Goal: Navigation & Orientation: Find specific page/section

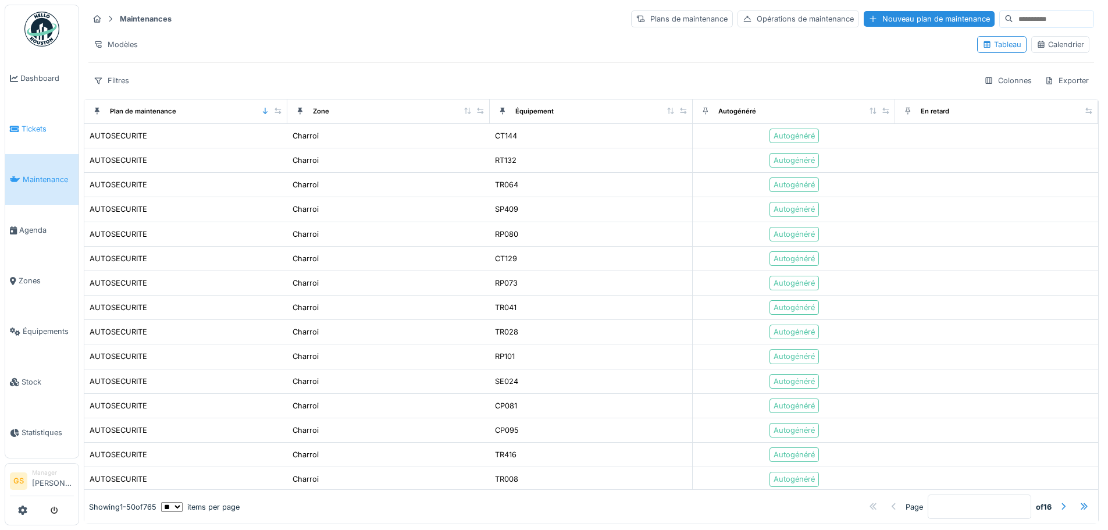
click at [21, 123] on li "Tickets" at bounding box center [42, 128] width 64 height 11
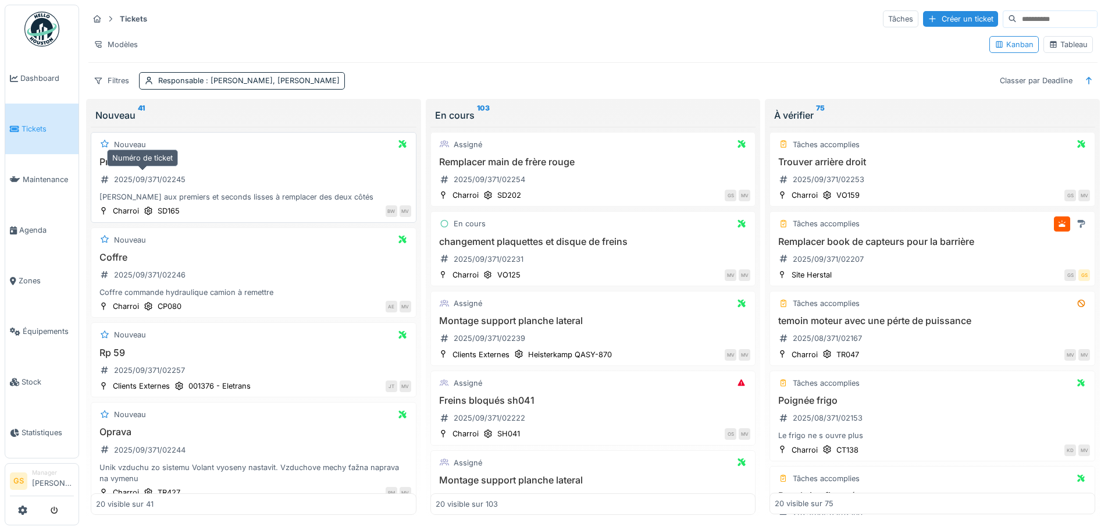
click at [163, 178] on div "2025/09/371/02245" at bounding box center [150, 179] width 72 height 11
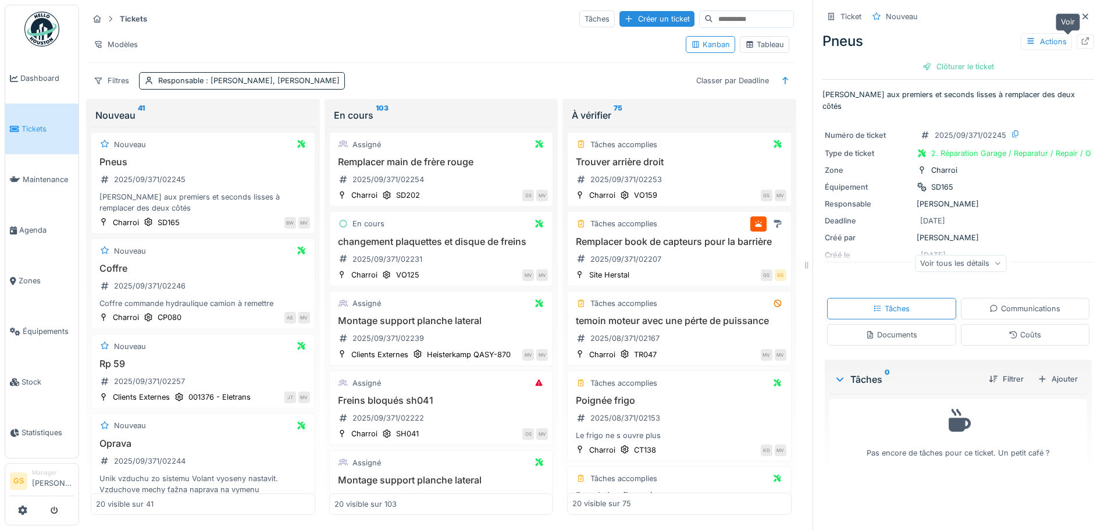
click at [1080, 38] on icon at bounding box center [1084, 41] width 9 height 8
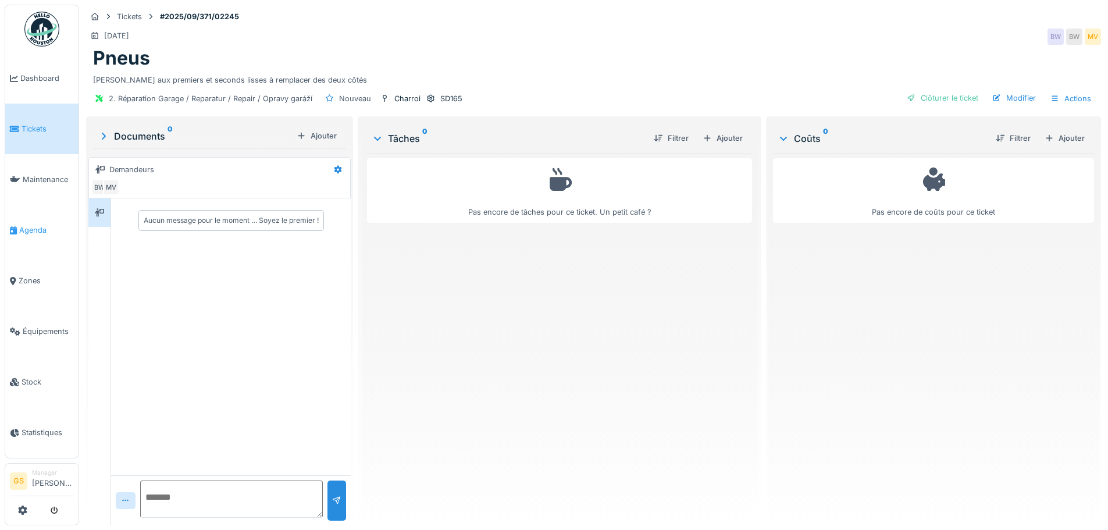
click at [34, 224] on span "Agenda" at bounding box center [46, 229] width 55 height 11
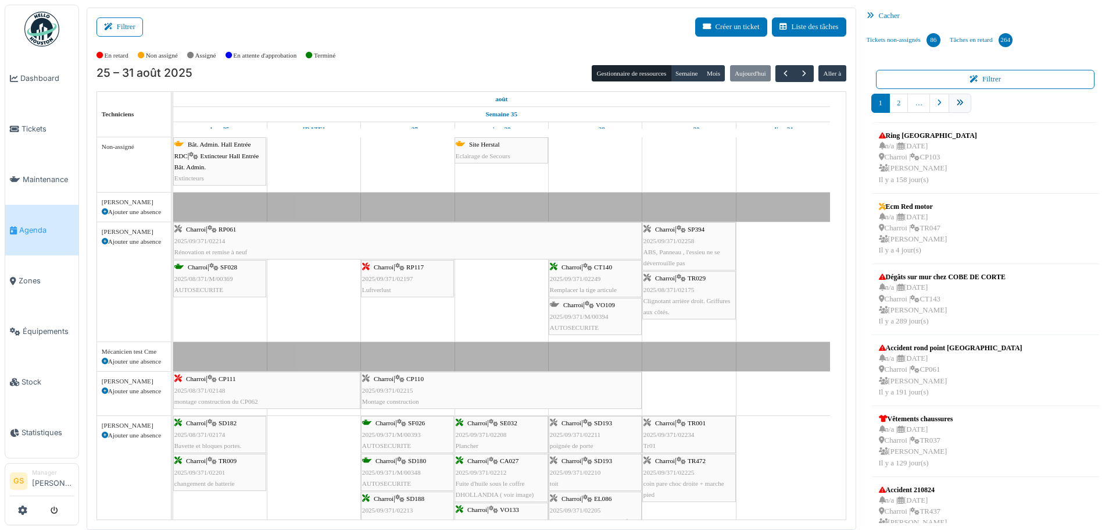
click at [956, 101] on icon "pager" at bounding box center [960, 103] width 8 height 8
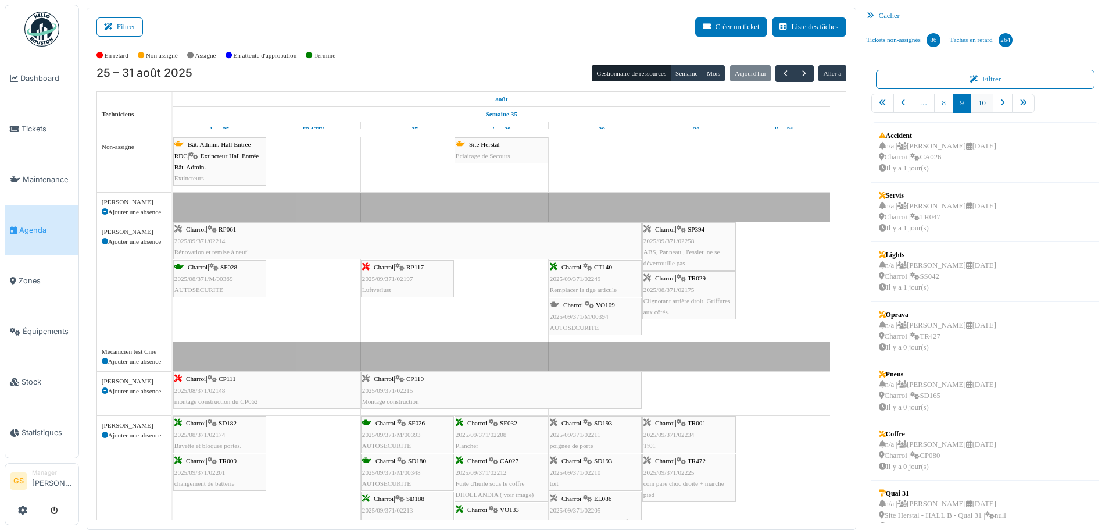
click at [978, 99] on link "10" at bounding box center [982, 103] width 23 height 19
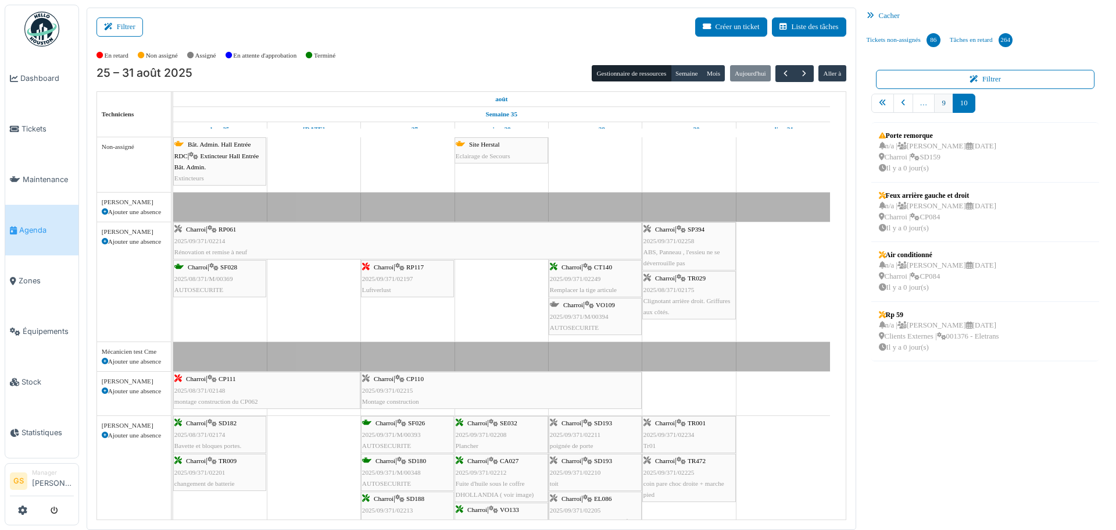
click at [941, 103] on link "9" at bounding box center [943, 103] width 19 height 19
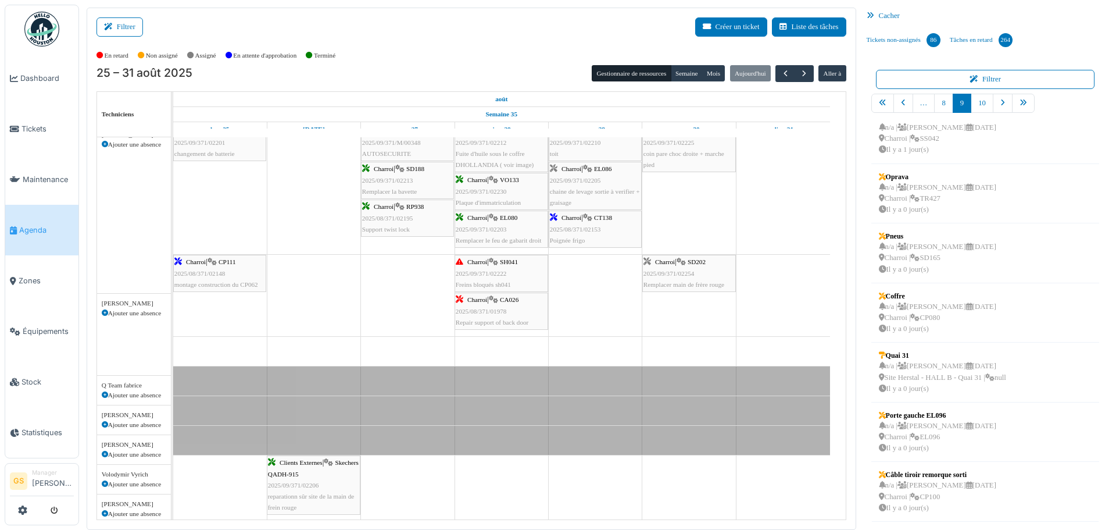
scroll to position [349, 0]
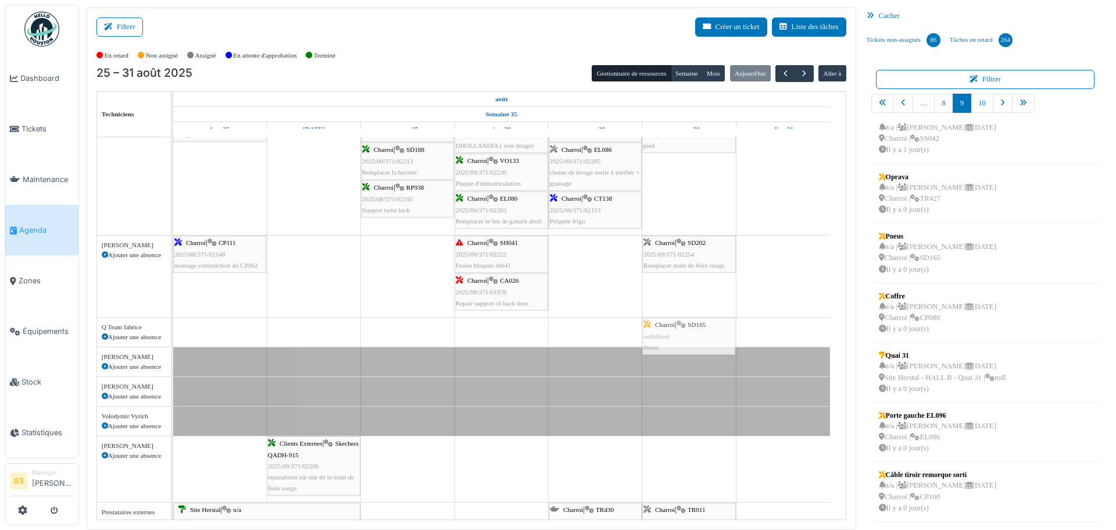
drag, startPoint x: 913, startPoint y: 236, endPoint x: 668, endPoint y: 337, distance: 264.7
click at [668, 337] on div "Filtrer Créer un ticket Liste des tâches Afficher les tâches non assignées *** …" at bounding box center [598, 269] width 1034 height 522
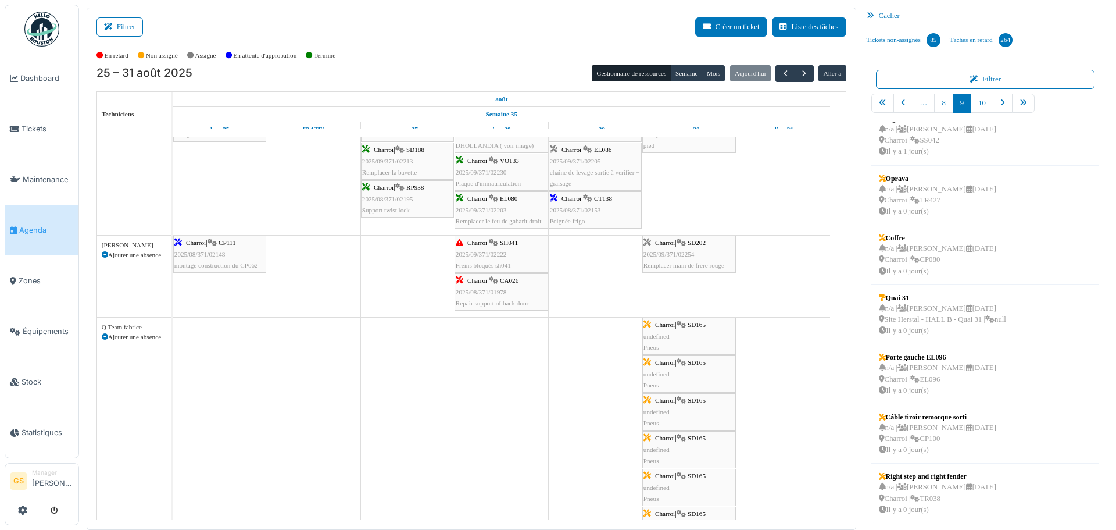
scroll to position [136, 0]
click at [35, 123] on span "Tickets" at bounding box center [48, 128] width 52 height 11
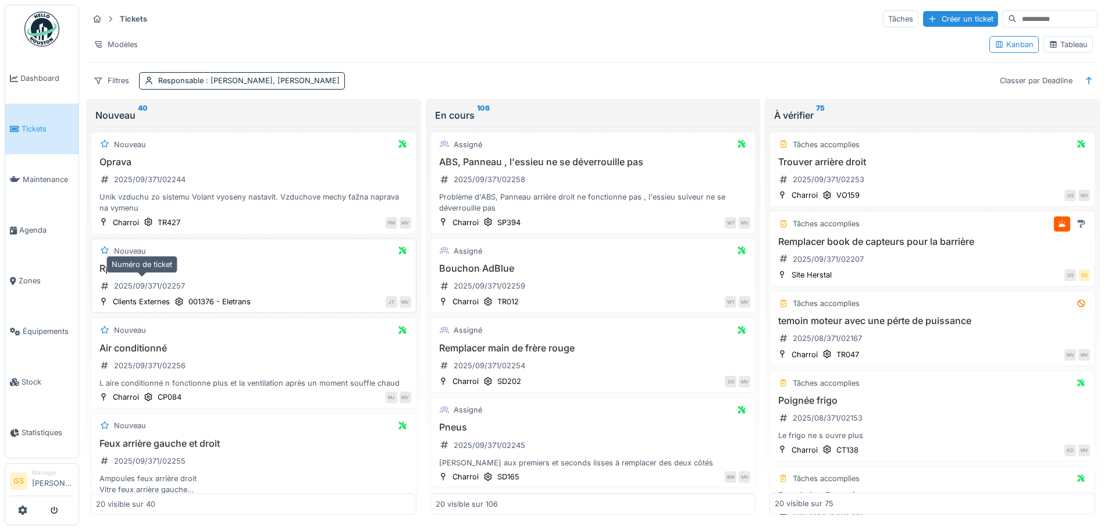
click at [151, 285] on div "2025/09/371/02257" at bounding box center [149, 285] width 71 height 11
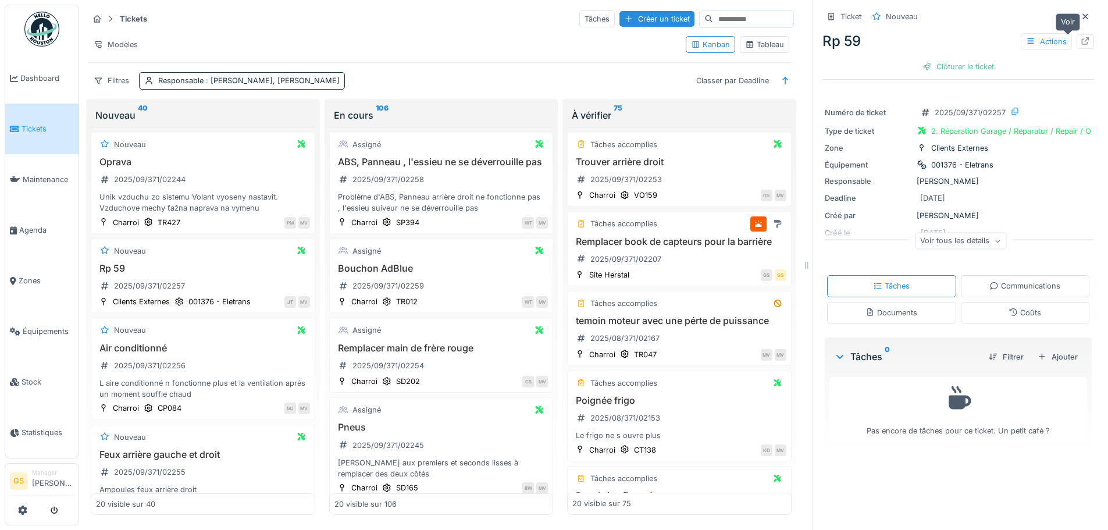
click at [1081, 38] on icon at bounding box center [1085, 41] width 8 height 8
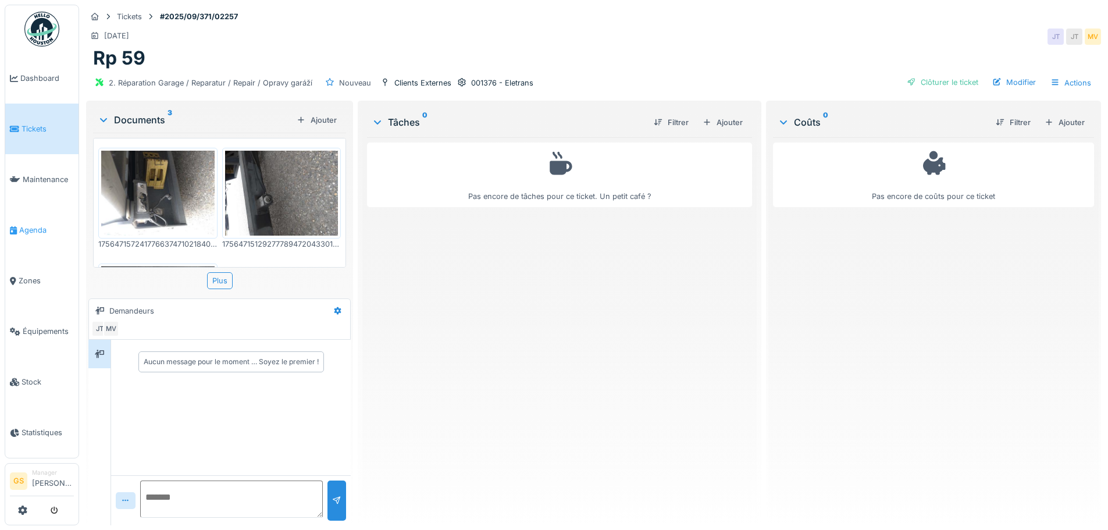
click at [15, 226] on icon at bounding box center [13, 230] width 7 height 8
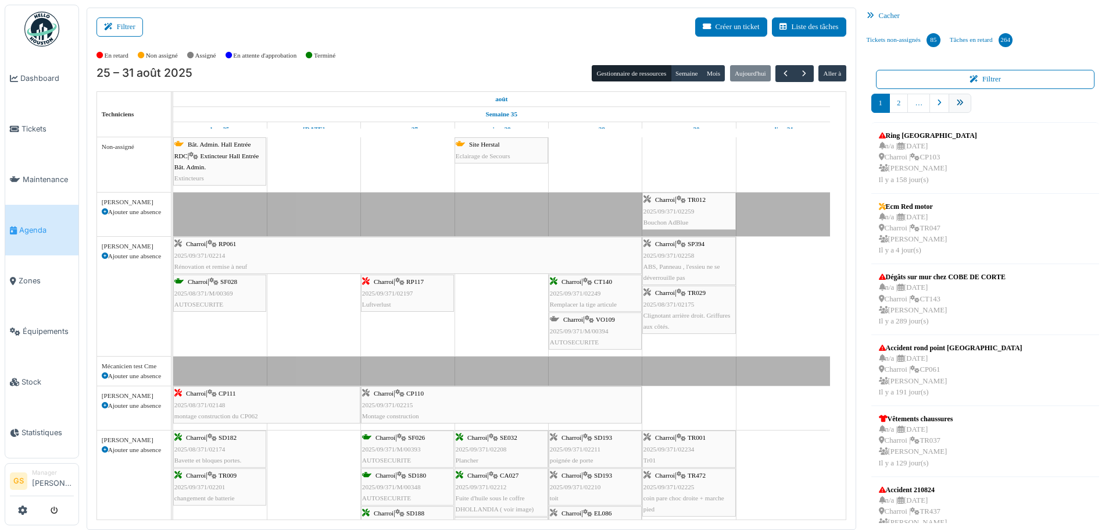
click at [955, 107] on link "pager" at bounding box center [960, 103] width 23 height 19
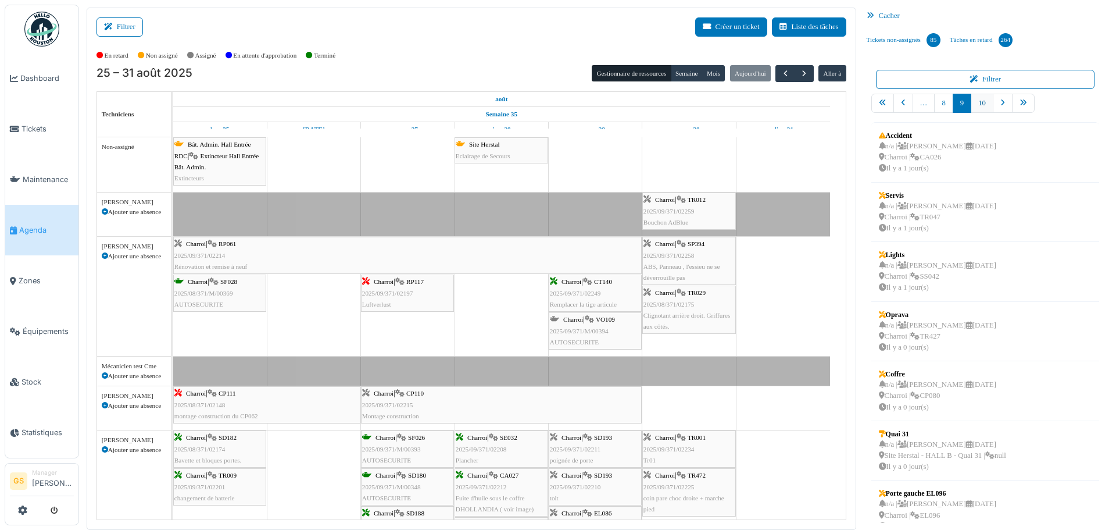
click at [977, 105] on link "10" at bounding box center [982, 103] width 23 height 19
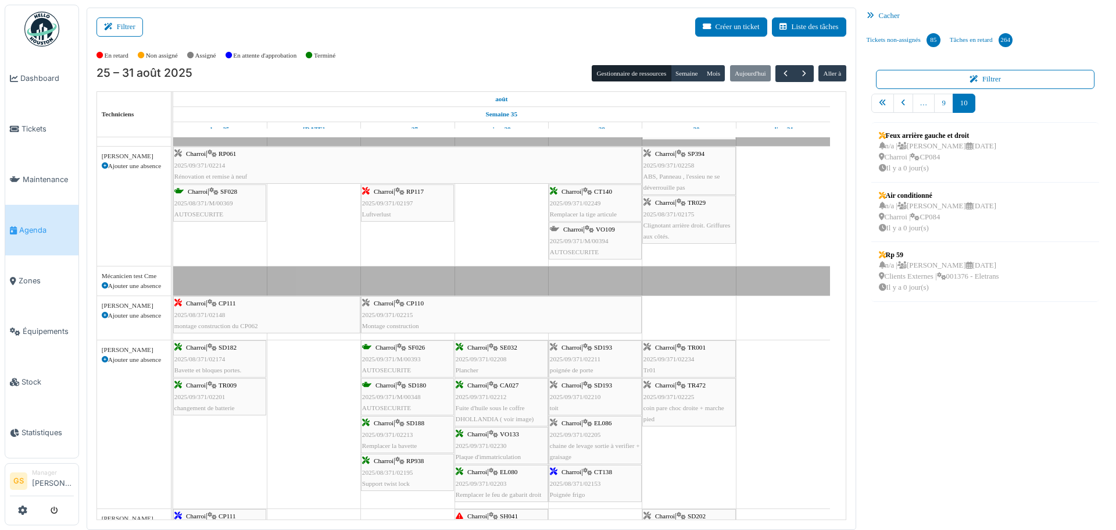
scroll to position [116, 0]
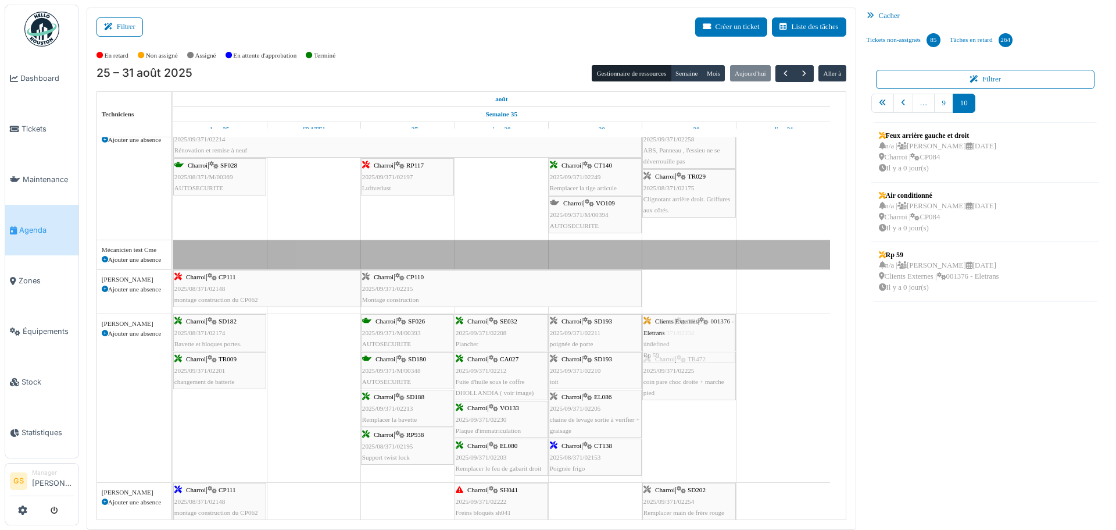
drag, startPoint x: 913, startPoint y: 265, endPoint x: 690, endPoint y: 426, distance: 275.6
click at [690, 427] on div "Filtrer Créer un ticket Liste des tâches Afficher les tâches non assignées *** …" at bounding box center [598, 269] width 1034 height 522
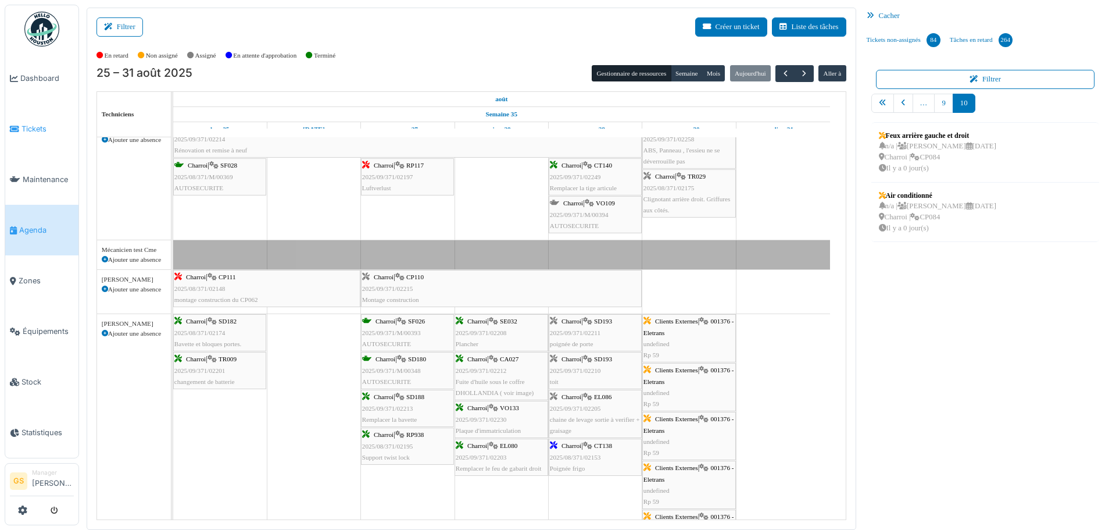
click at [20, 124] on li "Tickets" at bounding box center [42, 128] width 64 height 11
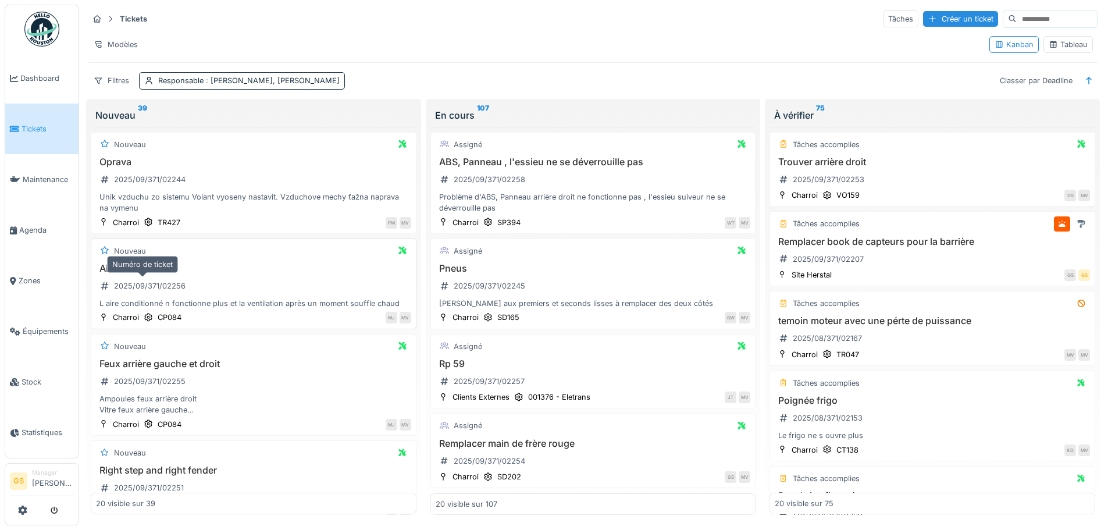
click at [147, 285] on div "2025/09/371/02256" at bounding box center [150, 285] width 72 height 11
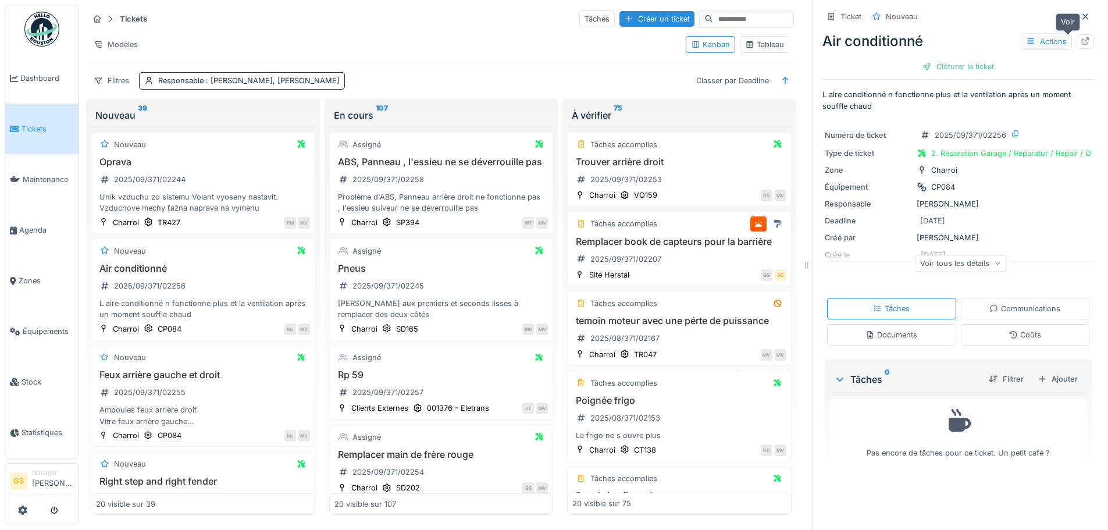
click at [1080, 43] on icon at bounding box center [1084, 41] width 9 height 8
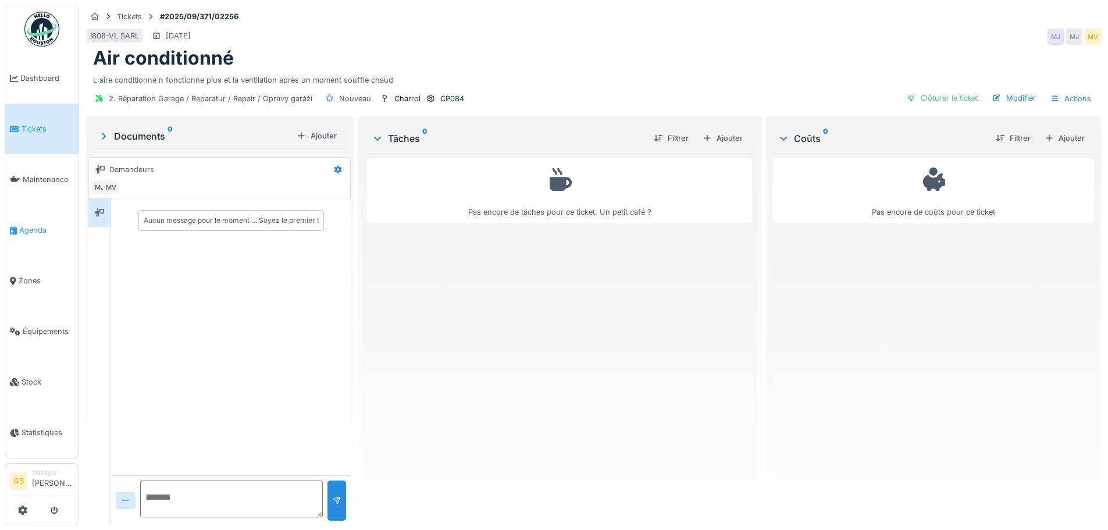
click at [27, 224] on span "Agenda" at bounding box center [46, 229] width 55 height 11
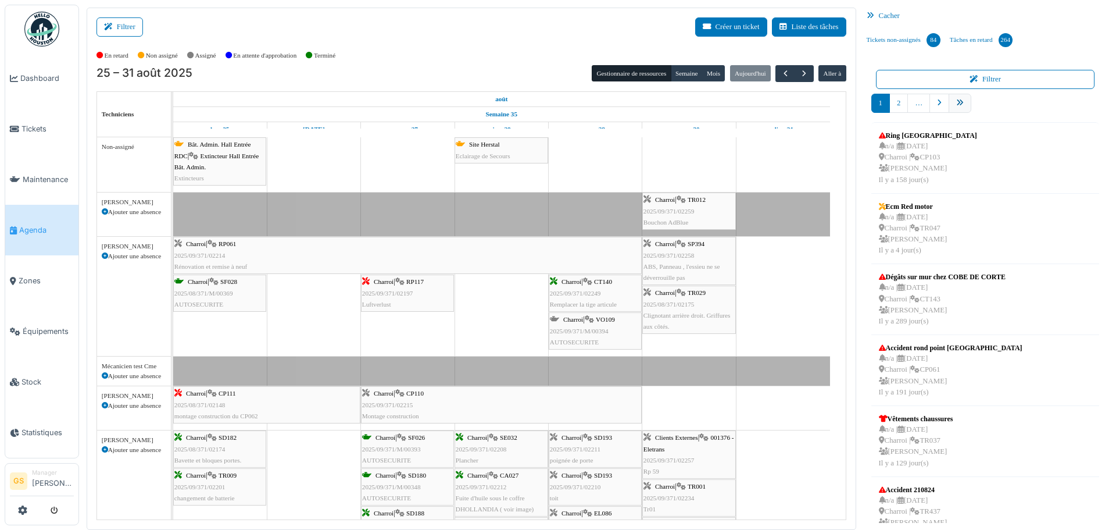
click at [956, 102] on icon "pager" at bounding box center [960, 103] width 8 height 8
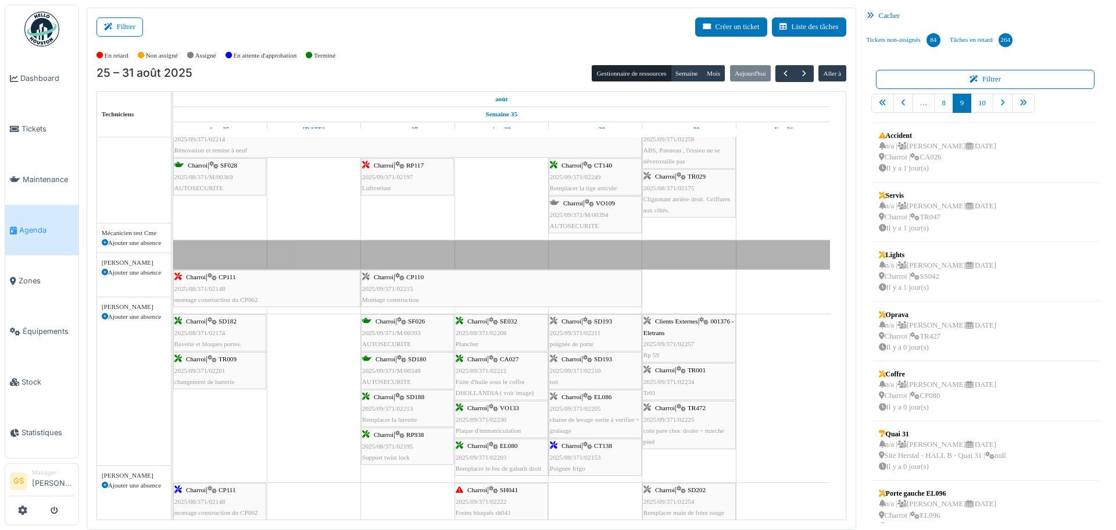
scroll to position [116, 0]
click at [977, 104] on link "10" at bounding box center [982, 103] width 23 height 19
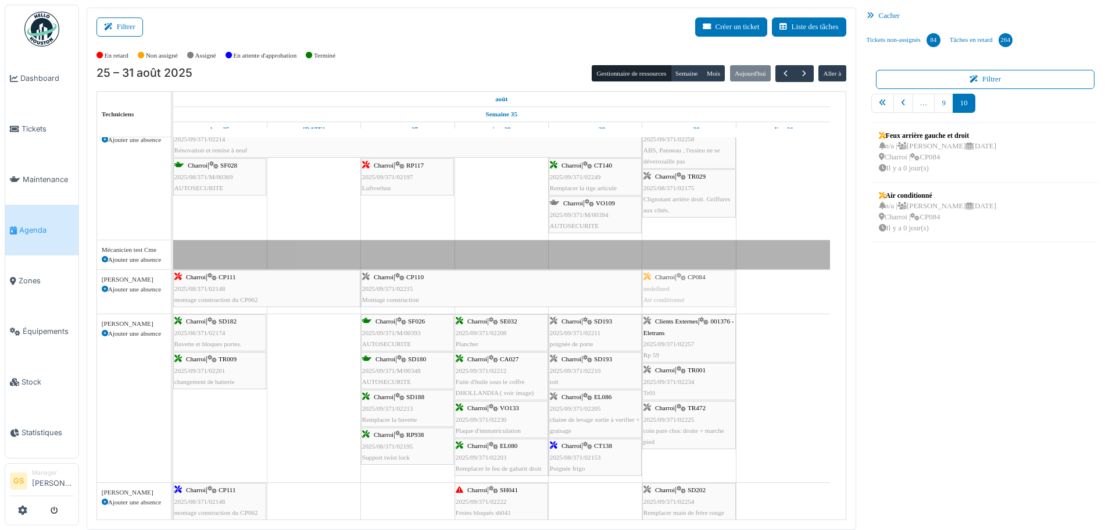
drag, startPoint x: 913, startPoint y: 194, endPoint x: 683, endPoint y: 311, distance: 258.5
click at [683, 311] on div "Filtrer Créer un ticket Liste des tâches Afficher les tâches non assignées *** …" at bounding box center [598, 269] width 1034 height 522
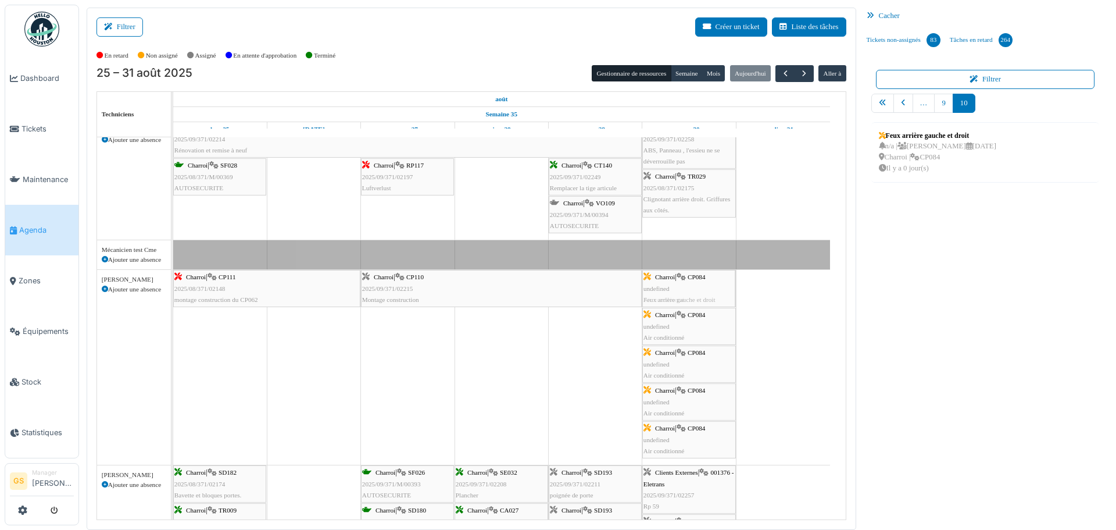
drag, startPoint x: 908, startPoint y: 147, endPoint x: 696, endPoint y: 288, distance: 254.5
click at [696, 288] on div "Filtrer Créer un ticket Liste des tâches Afficher les tâches non assignées *** …" at bounding box center [598, 269] width 1034 height 522
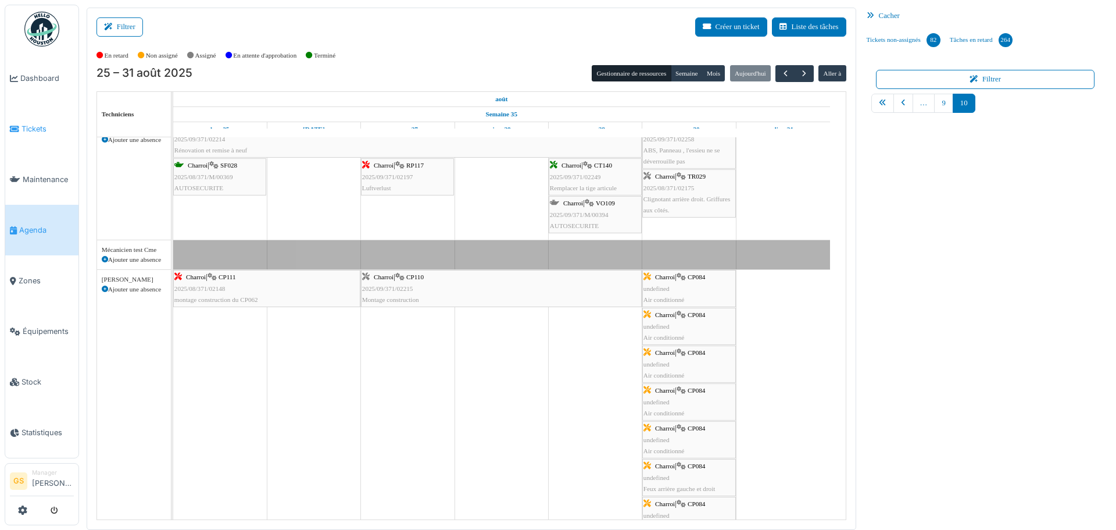
click at [33, 124] on span "Tickets" at bounding box center [48, 128] width 52 height 11
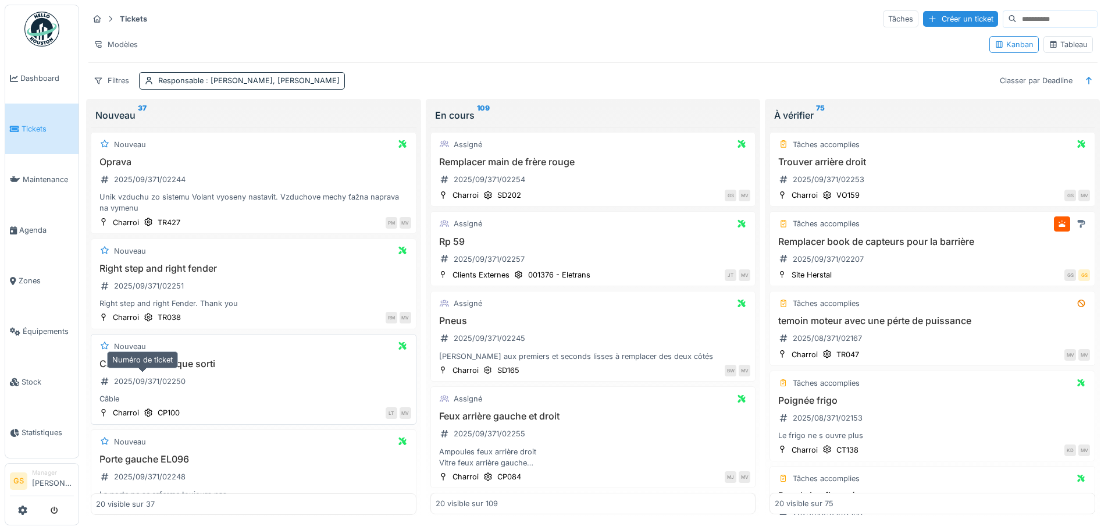
click at [153, 379] on div "2025/09/371/02250" at bounding box center [150, 381] width 72 height 11
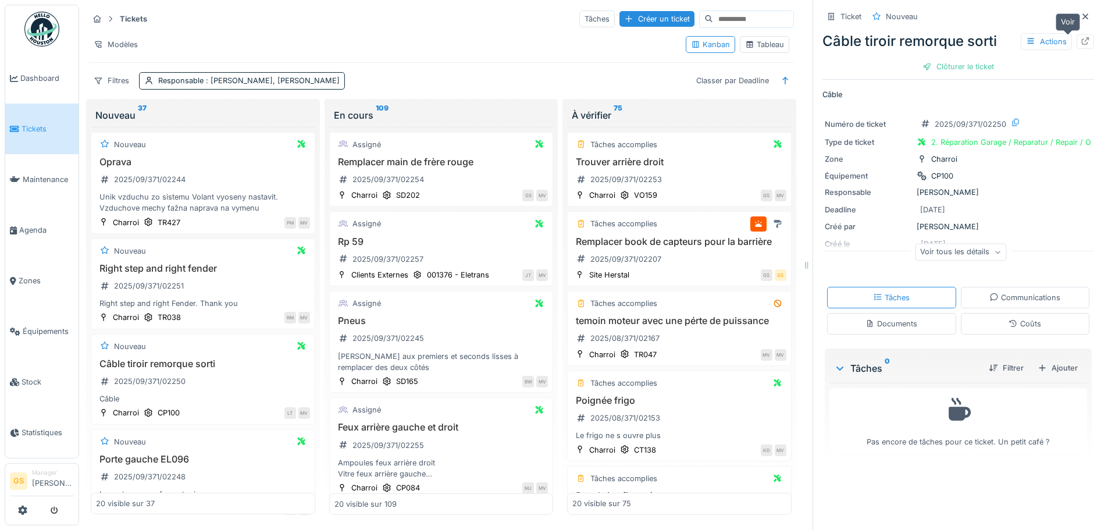
click at [1080, 41] on icon at bounding box center [1084, 41] width 9 height 8
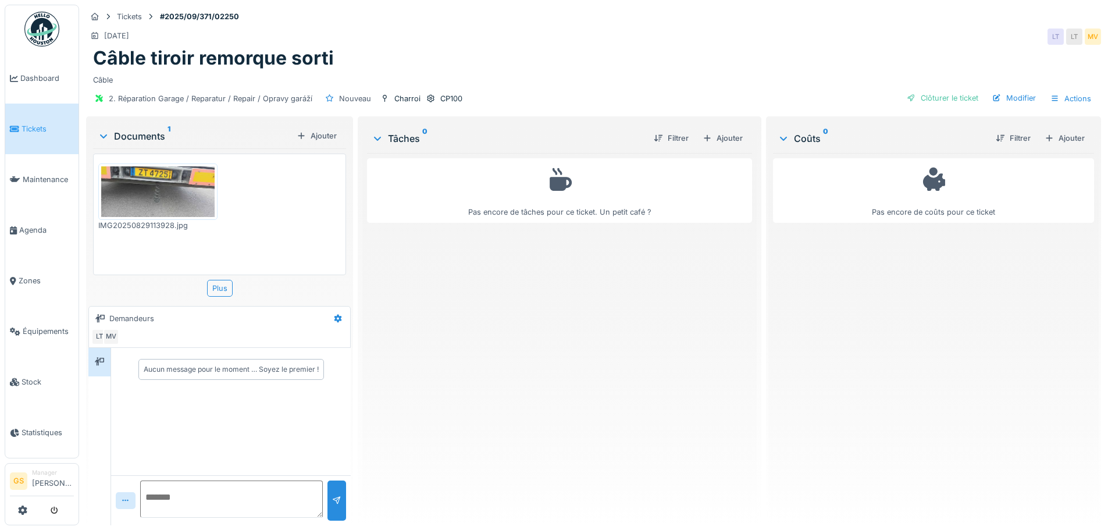
click at [20, 124] on li "Tickets" at bounding box center [42, 128] width 64 height 11
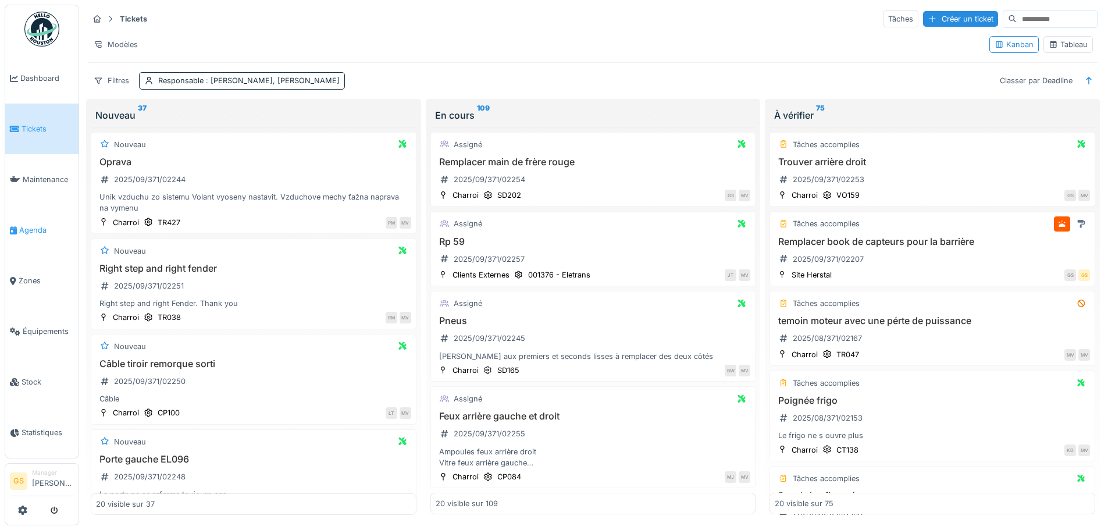
click at [34, 224] on span "Agenda" at bounding box center [46, 229] width 55 height 11
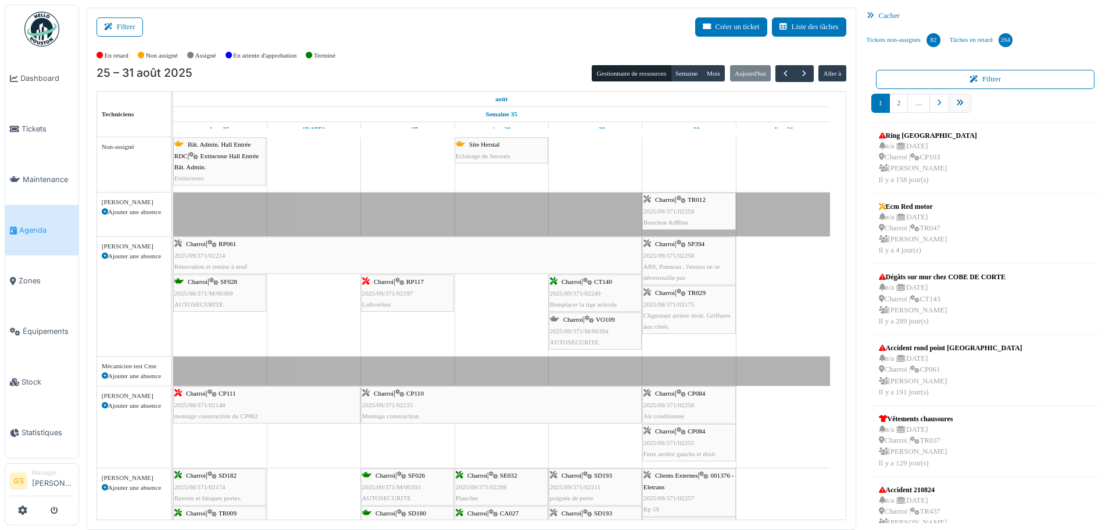
click at [957, 103] on icon "pager" at bounding box center [960, 103] width 8 height 8
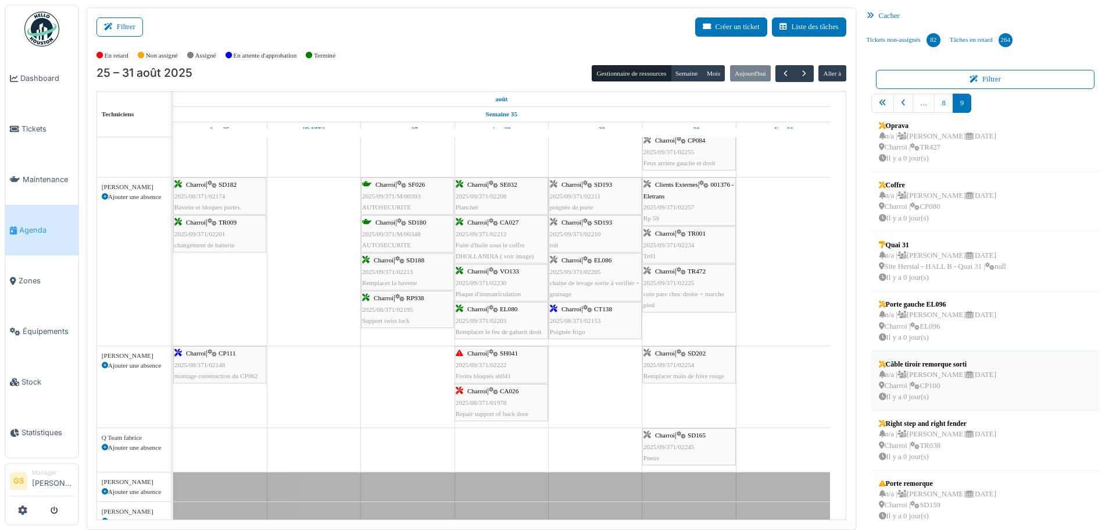
scroll to position [196, 0]
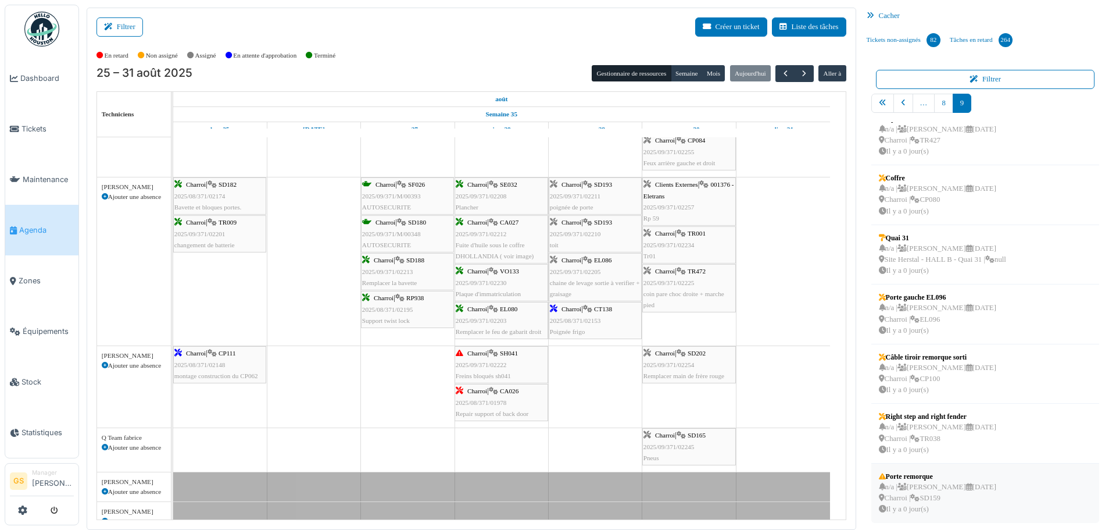
click at [904, 484] on div "n/a | [PERSON_NAME] [DATE] Charroi | SD159 [DATE]" at bounding box center [937, 498] width 117 height 34
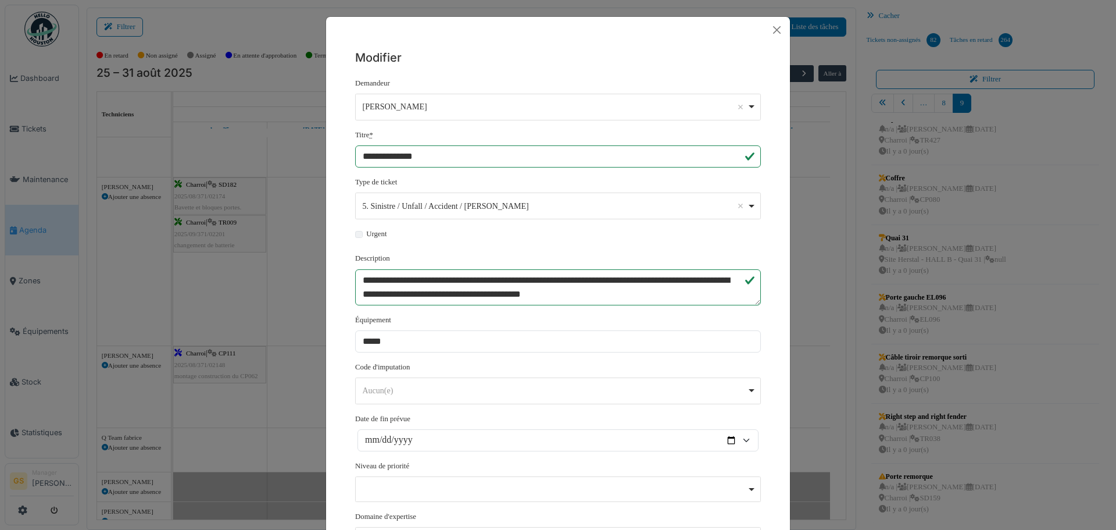
click at [1035, 465] on div "**********" at bounding box center [558, 265] width 1116 height 530
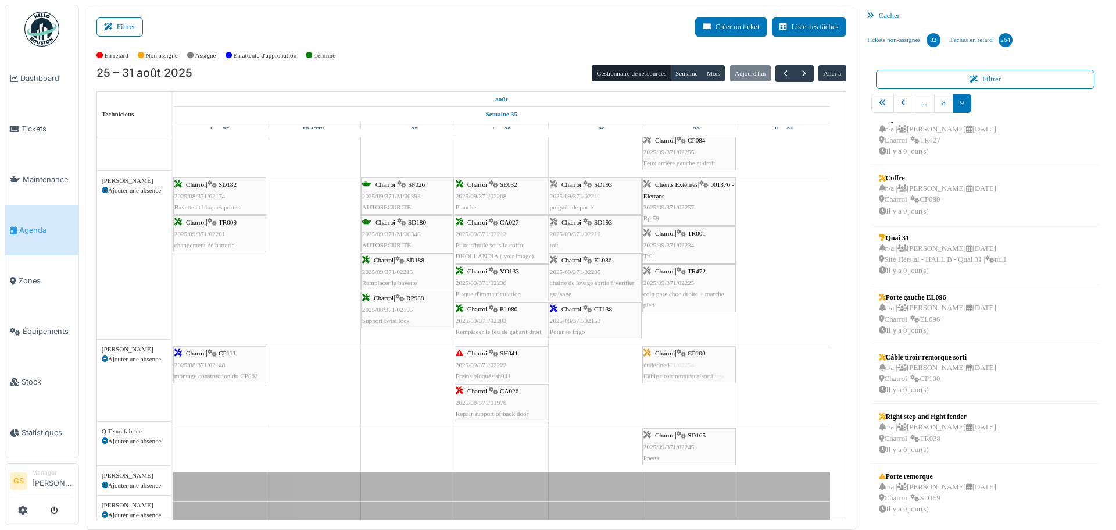
scroll to position [291, 0]
drag, startPoint x: 920, startPoint y: 365, endPoint x: 711, endPoint y: 390, distance: 210.7
click at [711, 390] on div "Filtrer Créer un ticket Liste des tâches Afficher les tâches non assignées *** …" at bounding box center [598, 269] width 1034 height 522
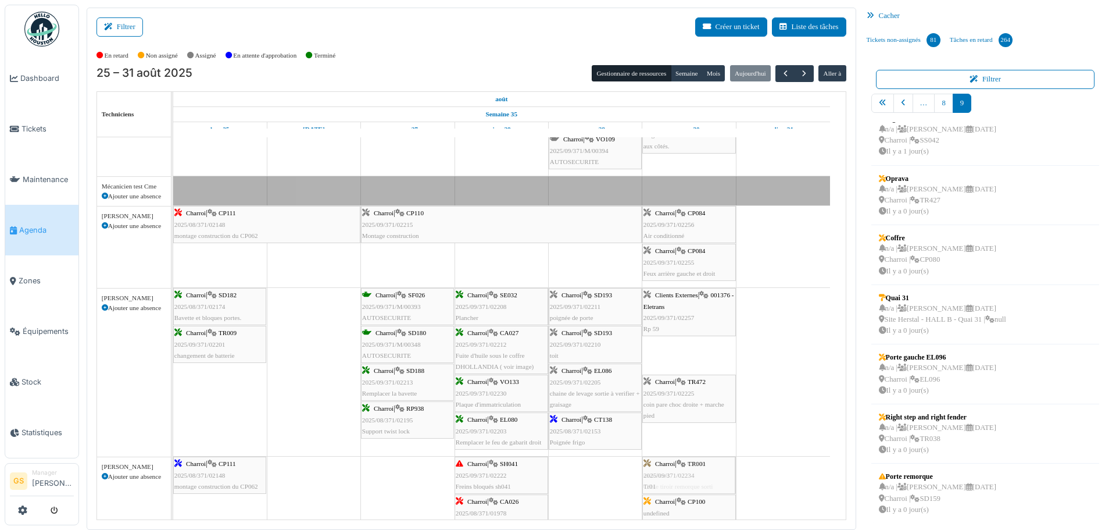
scroll to position [184, 0]
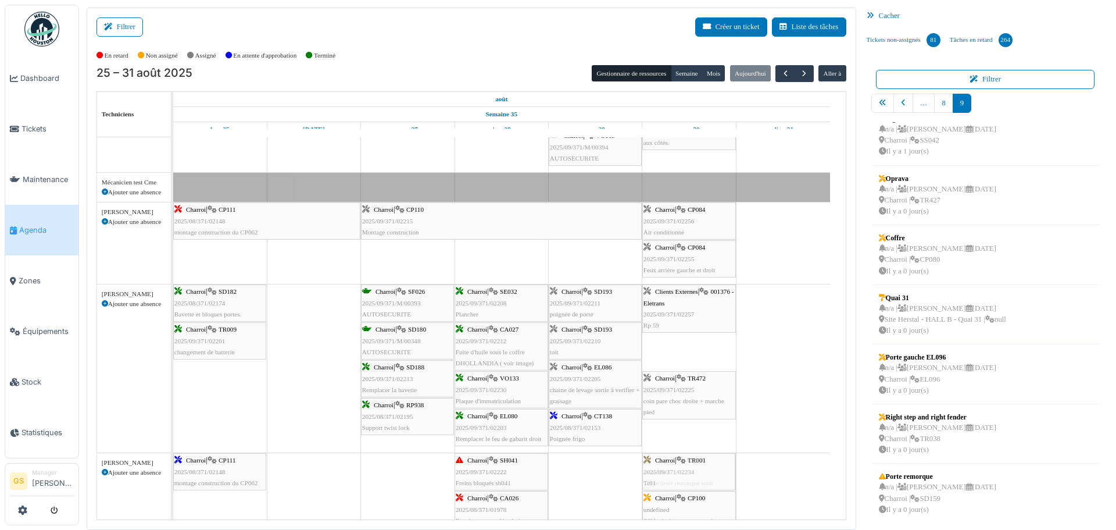
drag, startPoint x: 694, startPoint y: 349, endPoint x: 698, endPoint y: 486, distance: 137.3
click at [698, 487] on tbody "Bât. Admin. Hall Entrée RDC | Extincteur Hall Entrée Bât. Admin. Extincteurs Si…" at bounding box center [501, 448] width 657 height 991
drag, startPoint x: 582, startPoint y: 333, endPoint x: 667, endPoint y: 350, distance: 86.7
click at [173, 350] on div "Charroi | SD182 2025/08/371/02174 Bavette et bloques portes. [GEOGRAPHIC_DATA] …" at bounding box center [173, 368] width 0 height 168
drag, startPoint x: 567, startPoint y: 306, endPoint x: 663, endPoint y: 316, distance: 96.4
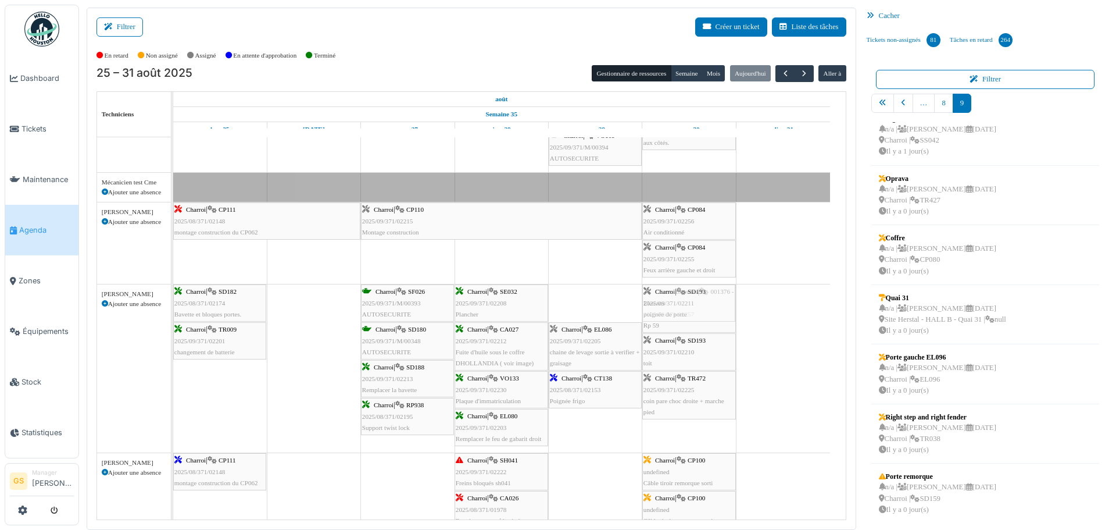
click at [173, 316] on div "Charroi | SD182 2025/08/371/02174 Bavette et bloques portes. [GEOGRAPHIC_DATA] …" at bounding box center [173, 368] width 0 height 168
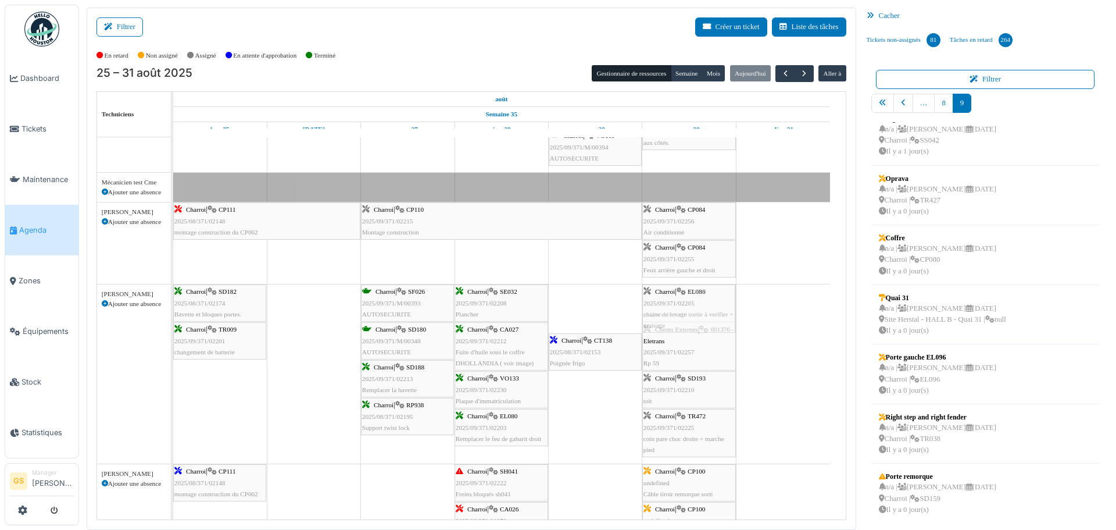
drag, startPoint x: 575, startPoint y: 302, endPoint x: 658, endPoint y: 298, distance: 83.2
click at [173, 298] on div "Charroi | SD182 2025/08/371/02174 Bavette et bloques portes. [GEOGRAPHIC_DATA] …" at bounding box center [173, 373] width 0 height 179
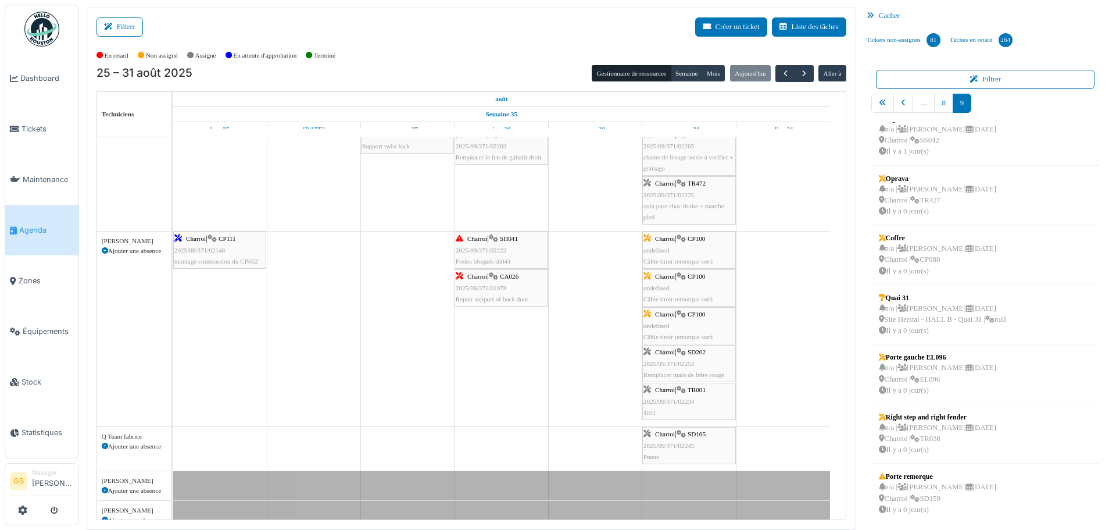
scroll to position [2, 0]
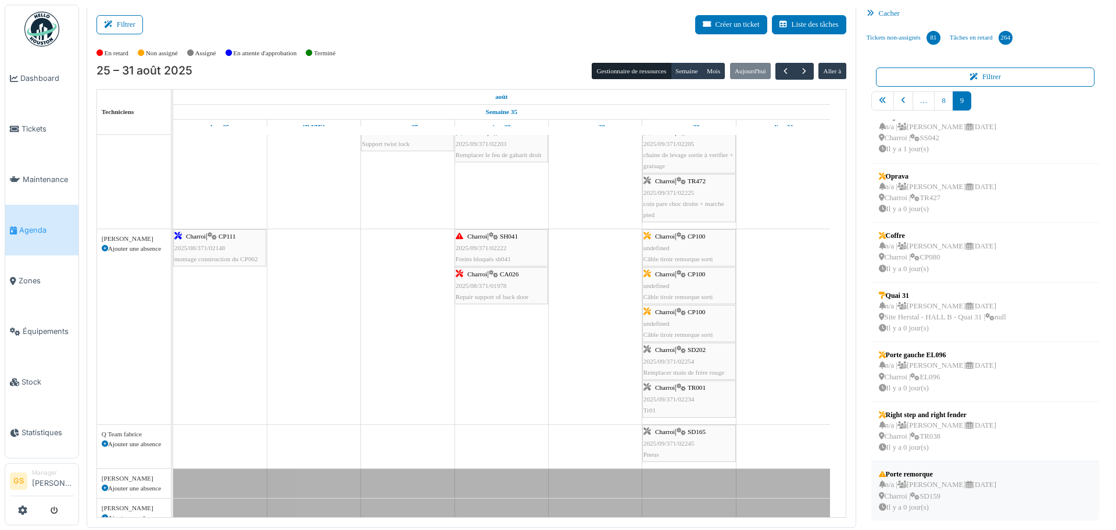
click at [899, 494] on div "n/a | [PERSON_NAME] [DATE] Charroi | SD159 [DATE]" at bounding box center [937, 496] width 117 height 34
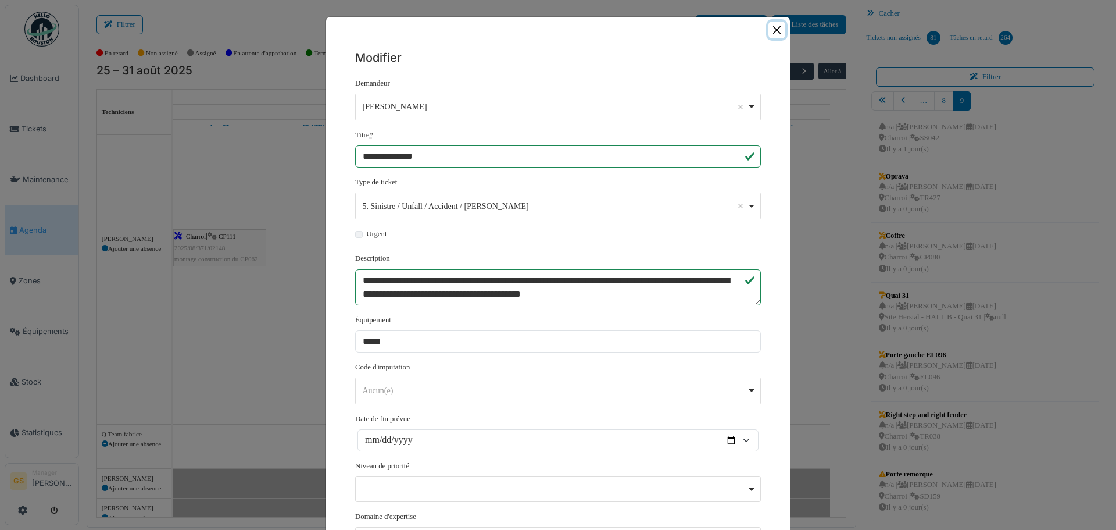
drag, startPoint x: 778, startPoint y: 27, endPoint x: 749, endPoint y: 27, distance: 29.1
click at [777, 27] on button "Close" at bounding box center [777, 30] width 17 height 17
